Goal: Task Accomplishment & Management: Manage account settings

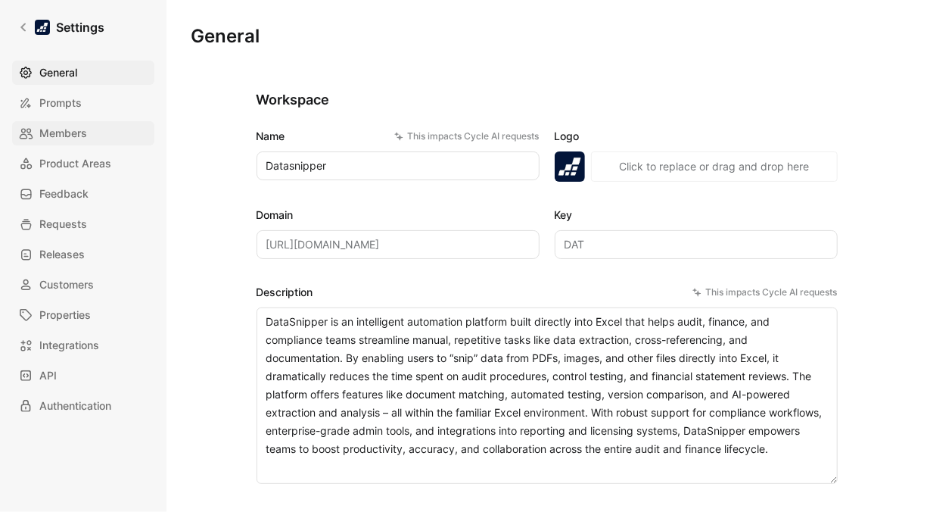
click at [72, 142] on link "Members" at bounding box center [83, 133] width 142 height 24
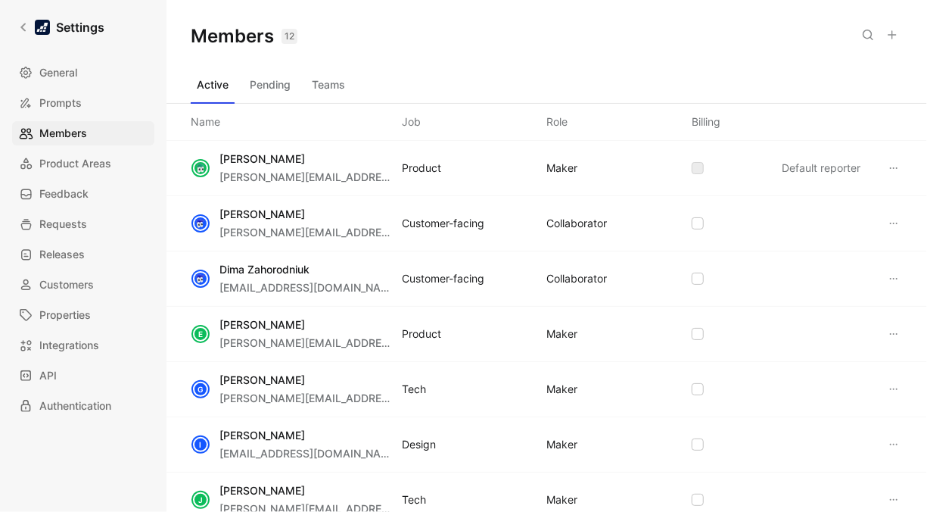
click at [893, 28] on button at bounding box center [892, 34] width 21 height 21
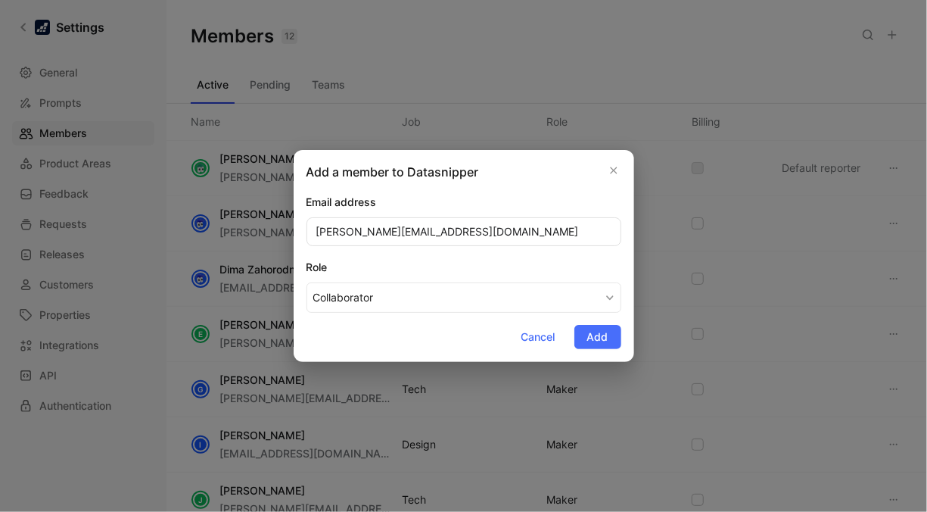
type input "[PERSON_NAME][EMAIL_ADDRESS][DOMAIN_NAME]"
click at [591, 258] on div "Role" at bounding box center [464, 267] width 315 height 18
click at [591, 282] on button "Collaborator" at bounding box center [464, 297] width 315 height 30
click at [599, 297] on button "Collaborator" at bounding box center [464, 297] width 315 height 30
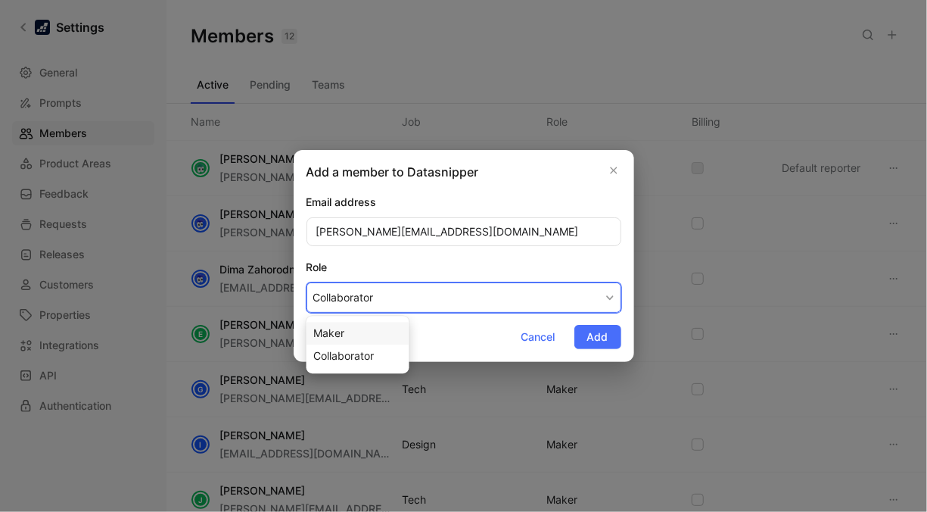
click at [325, 332] on span "Maker" at bounding box center [328, 332] width 31 height 13
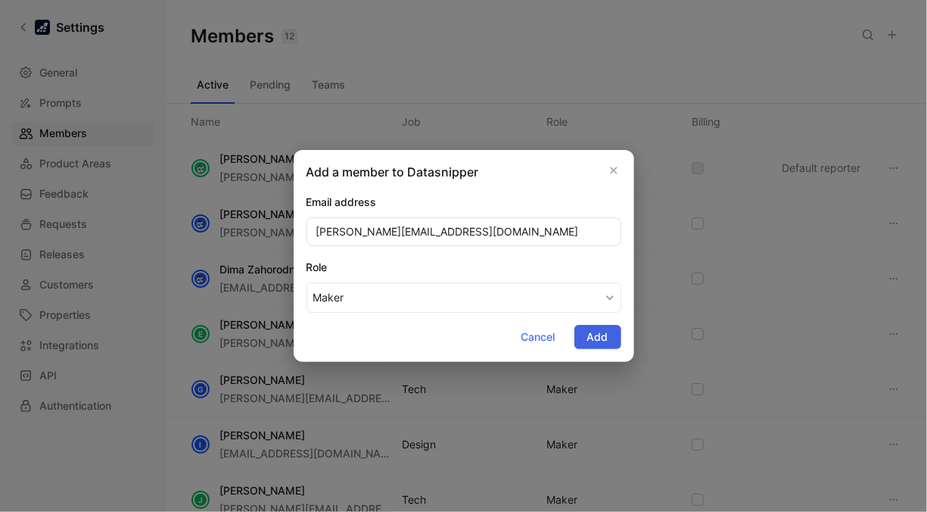
click at [603, 336] on span "Add" at bounding box center [597, 337] width 21 height 18
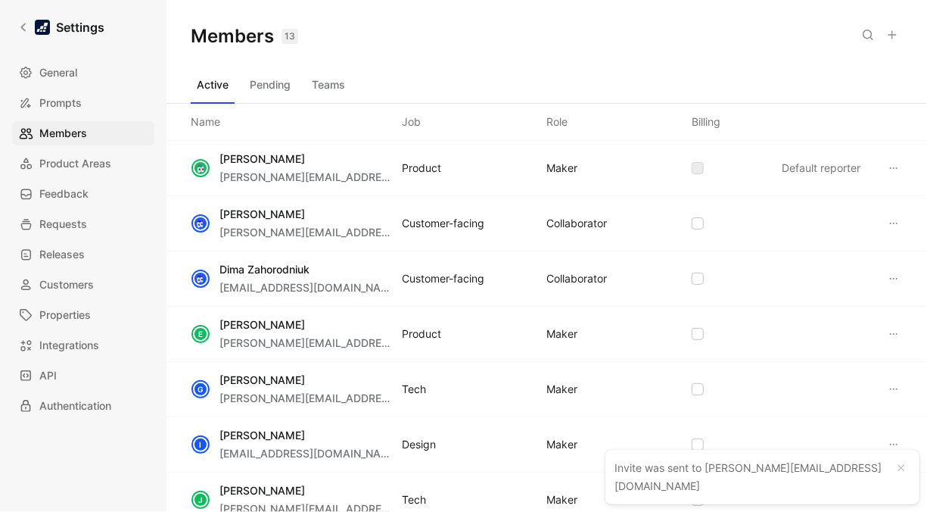
click at [474, 51] on div "Members 13 Saved" at bounding box center [547, 36] width 761 height 73
click at [78, 158] on span "Product Areas" at bounding box center [75, 163] width 72 height 18
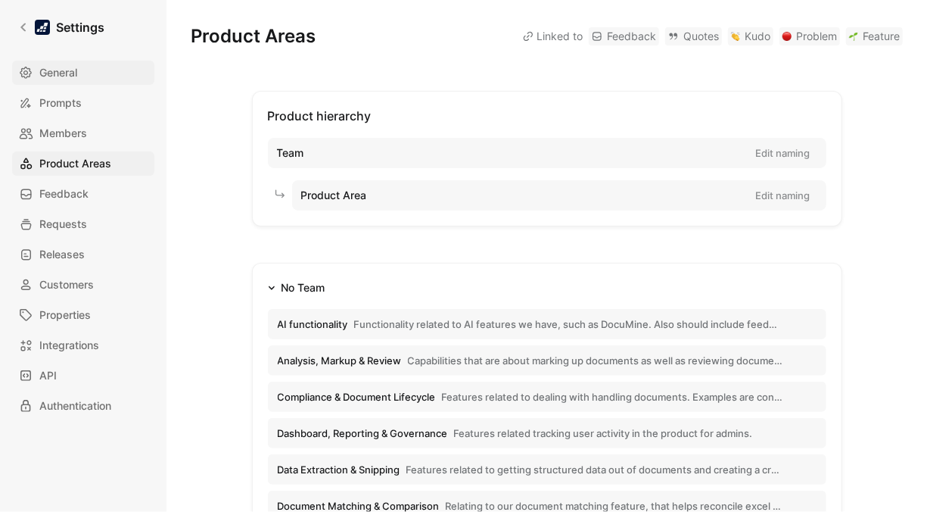
click at [70, 74] on span "General" at bounding box center [58, 73] width 38 height 18
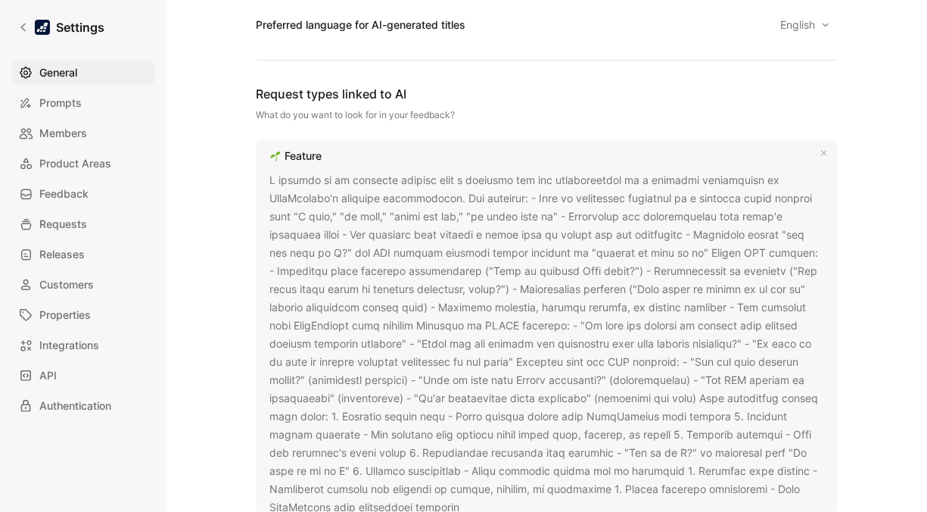
scroll to position [904, 0]
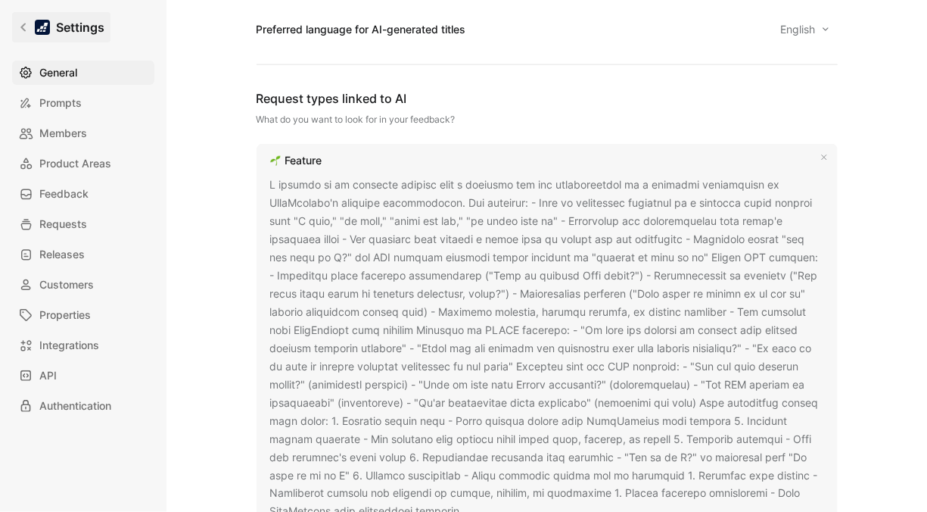
click at [18, 30] on icon at bounding box center [23, 27] width 11 height 11
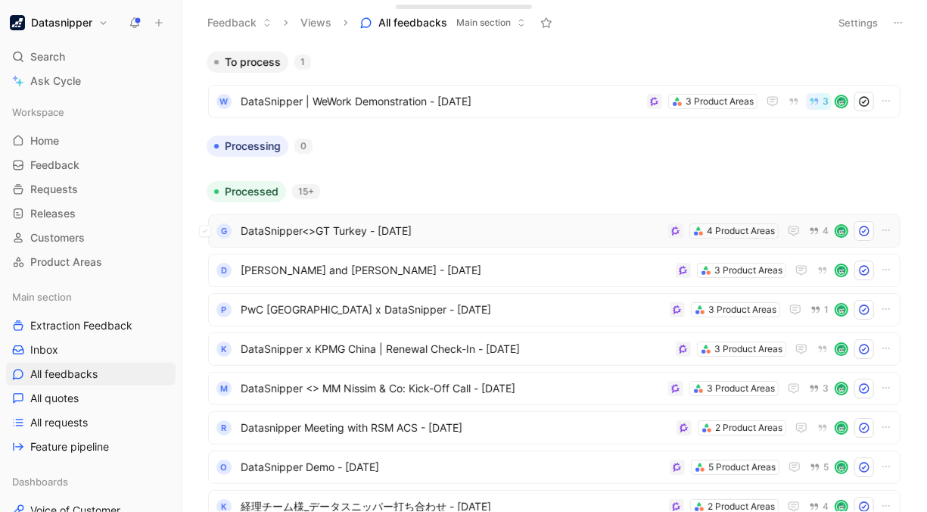
click at [528, 232] on span "DataSnipper<>GT Turkey - [DATE]" at bounding box center [452, 231] width 422 height 18
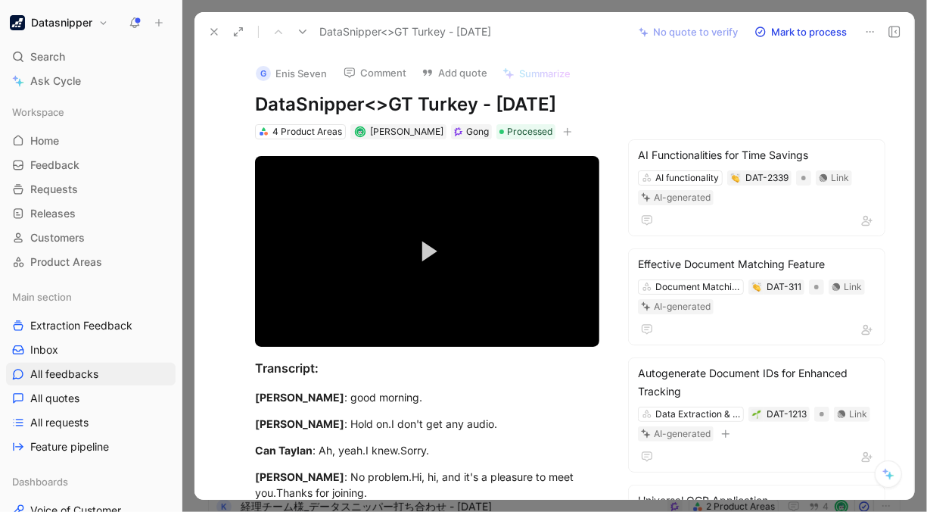
click at [920, 139] on div at bounding box center [554, 256] width 745 height 512
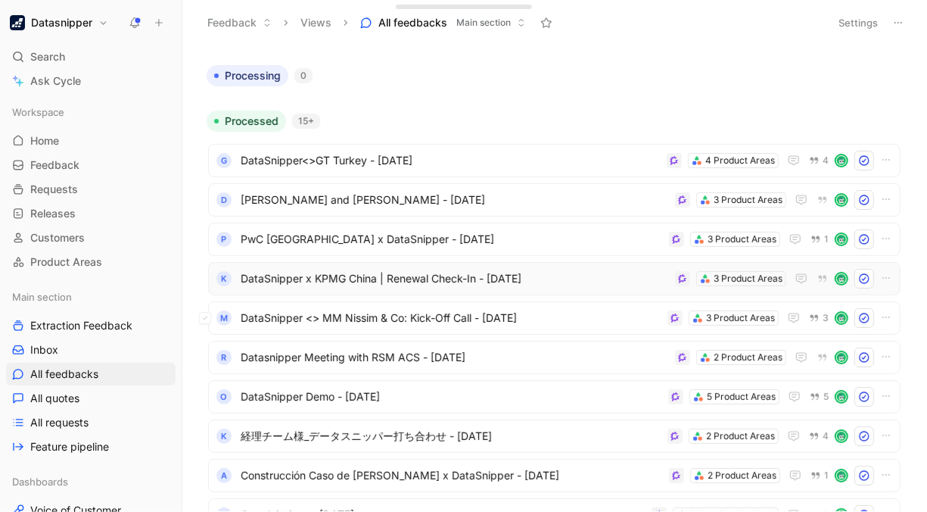
scroll to position [71, 0]
click at [525, 388] on span "DataSnipper Demo - [DATE]" at bounding box center [452, 396] width 422 height 18
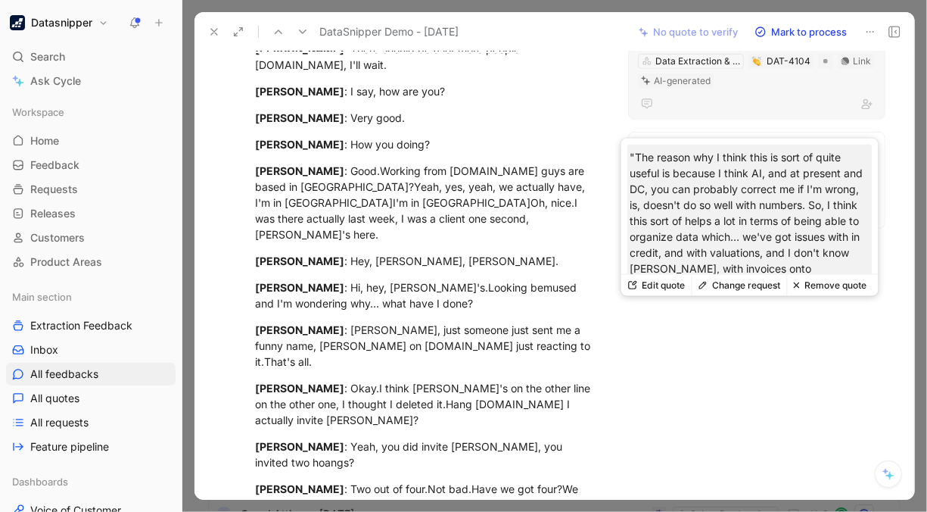
scroll to position [84, 0]
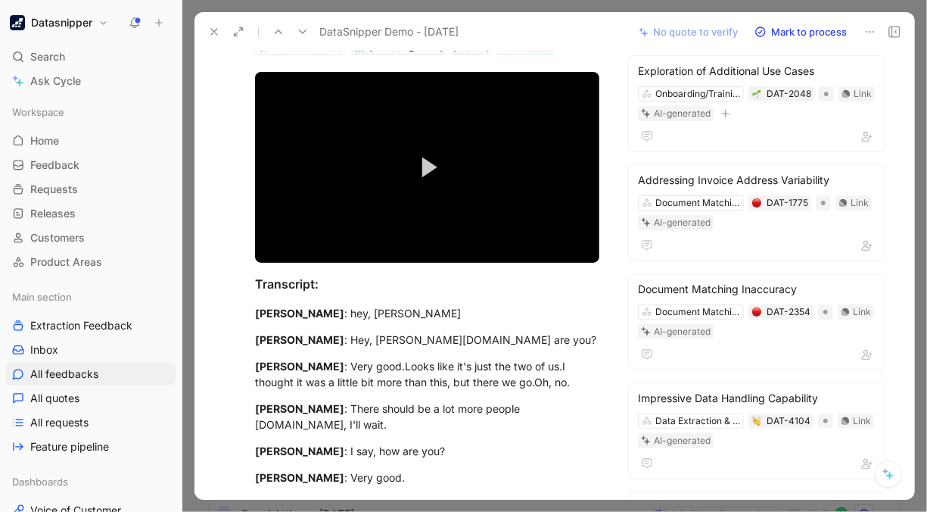
click at [210, 34] on icon at bounding box center [214, 32] width 12 height 12
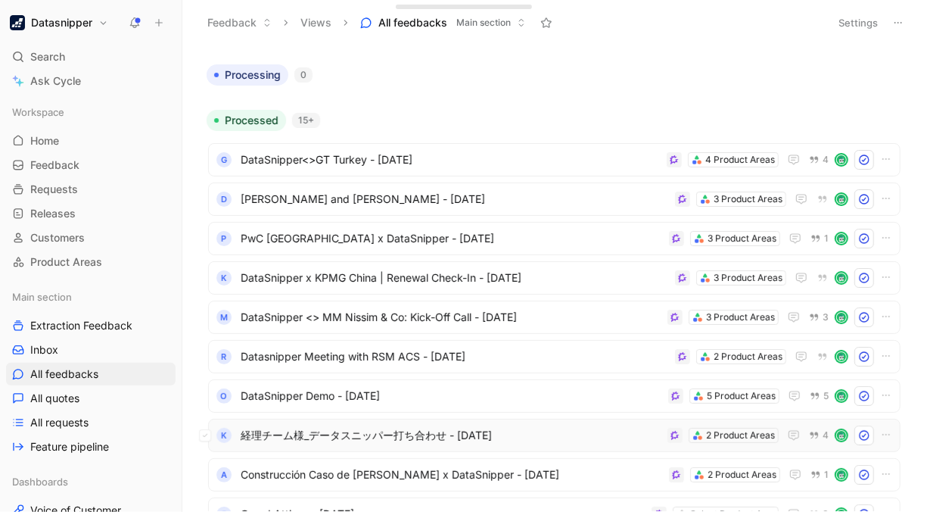
click at [497, 426] on span "経理チーム様_データスニッパー打ち合わせ - [DATE]" at bounding box center [451, 435] width 421 height 18
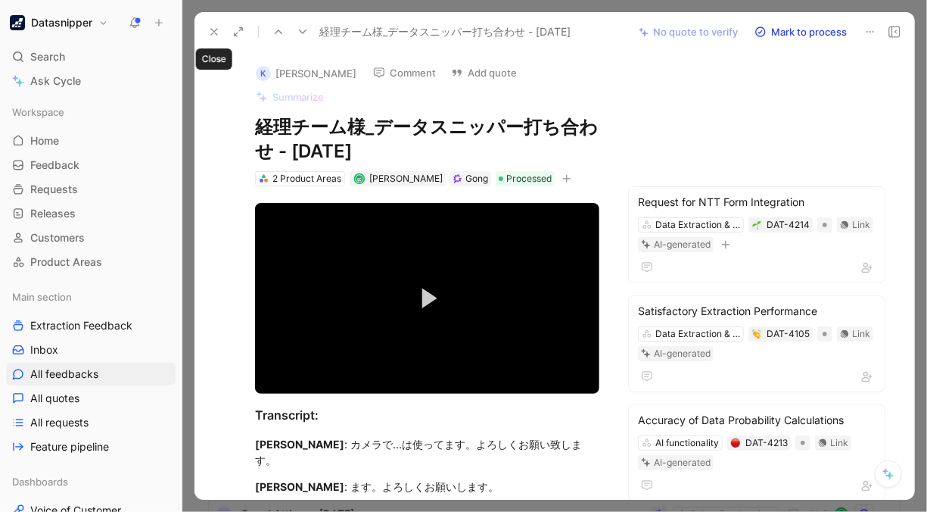
click at [208, 34] on icon at bounding box center [214, 32] width 12 height 12
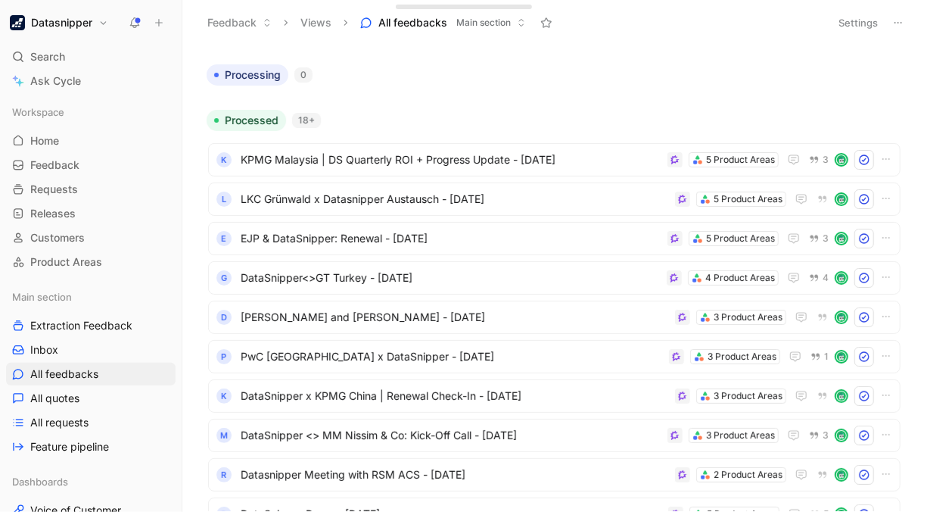
click at [79, 23] on h1 "Datasnipper" at bounding box center [61, 23] width 61 height 14
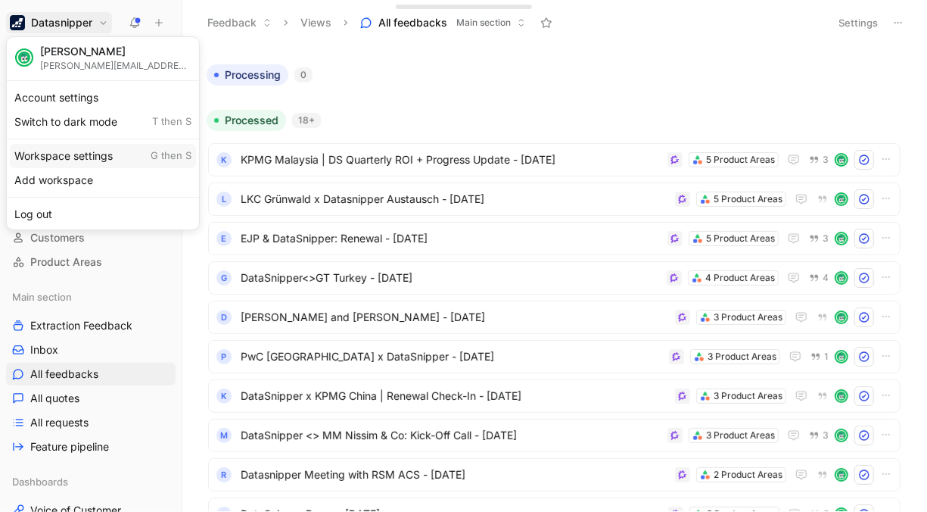
click at [72, 151] on div "Workspace settings G then S" at bounding box center [103, 156] width 186 height 24
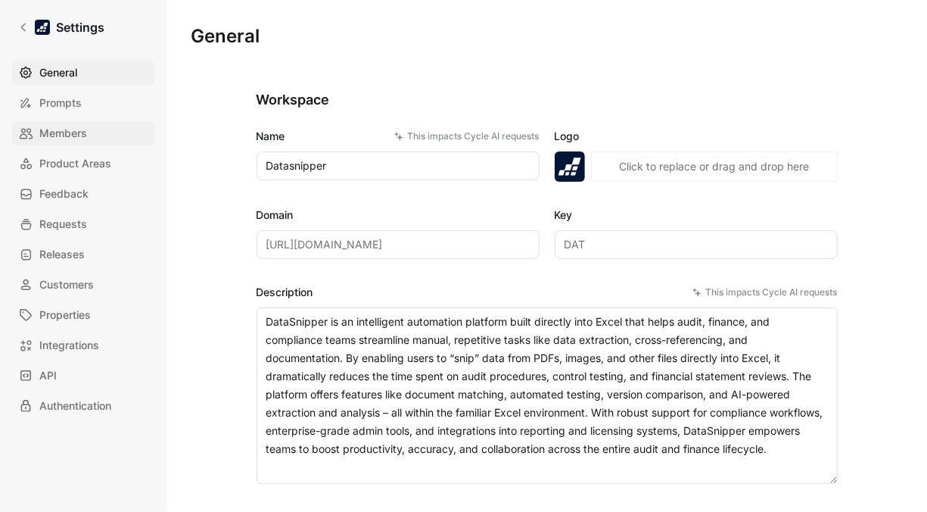
click at [70, 130] on span "Members" at bounding box center [63, 133] width 48 height 18
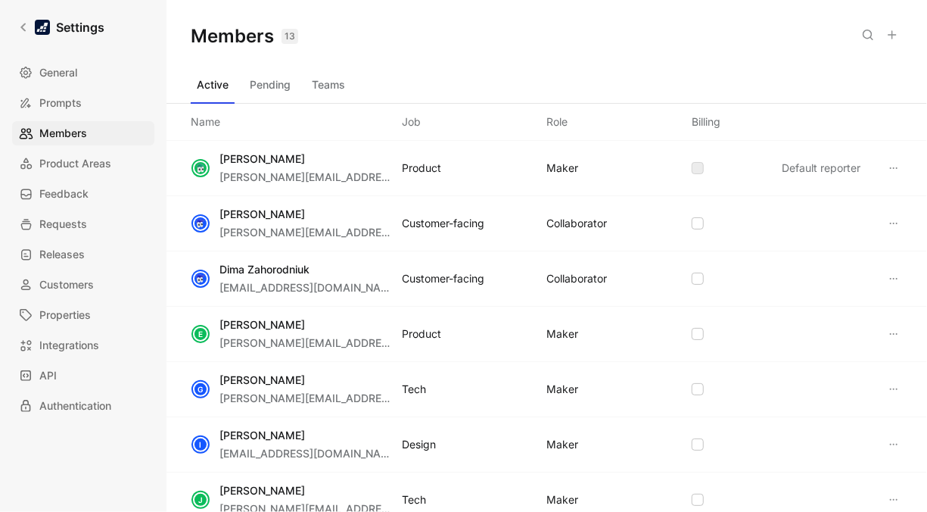
click at [279, 77] on button "Pending" at bounding box center [270, 85] width 53 height 24
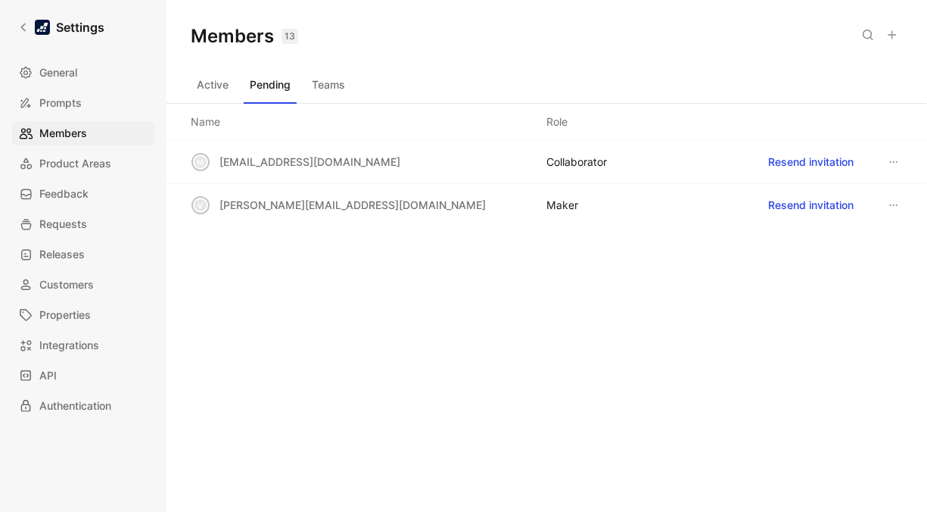
click at [821, 210] on button "Resend invitation" at bounding box center [810, 205] width 99 height 24
